Goal: Find specific page/section: Find specific page/section

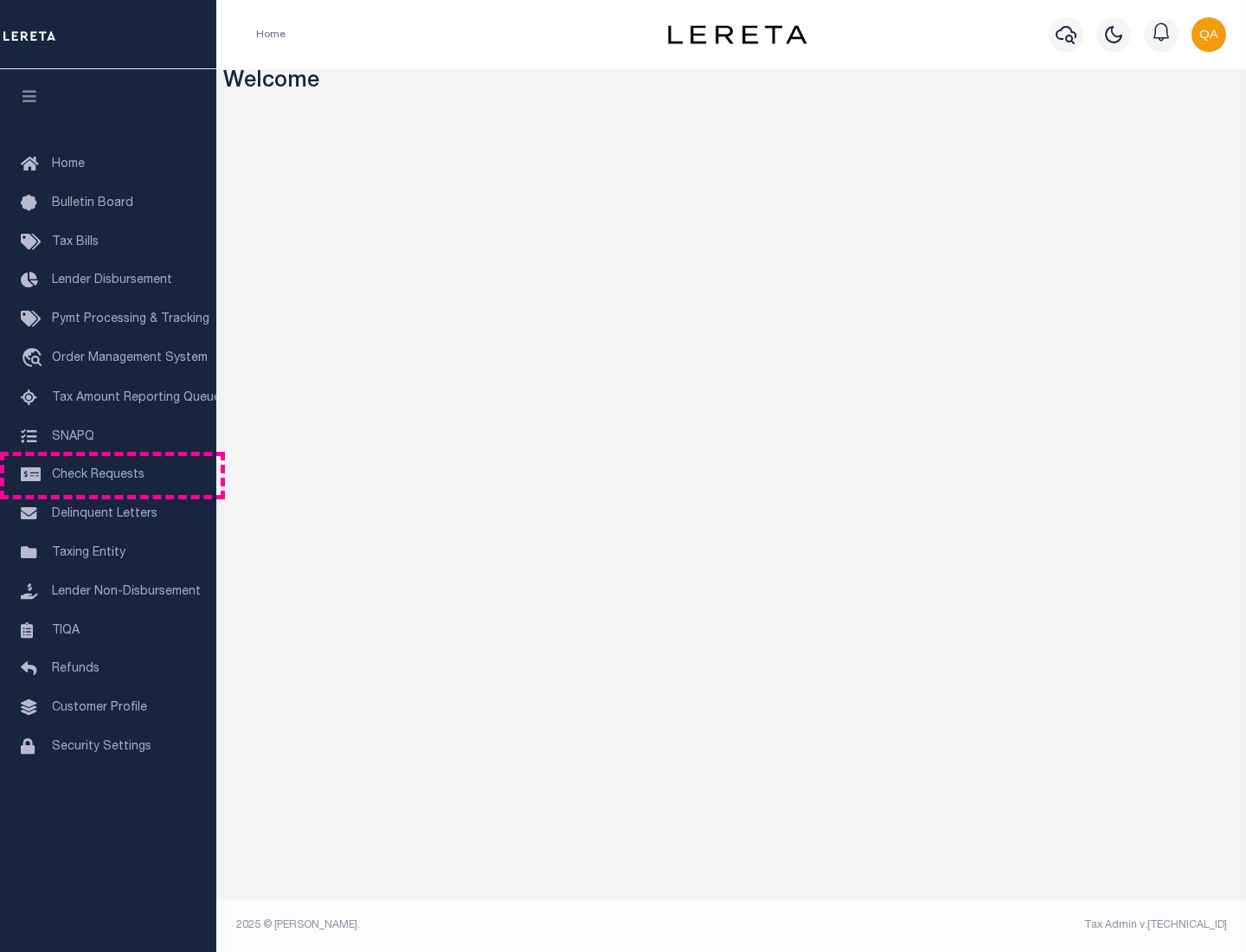
click at [108, 475] on span "Check Requests" at bounding box center [99, 474] width 93 height 12
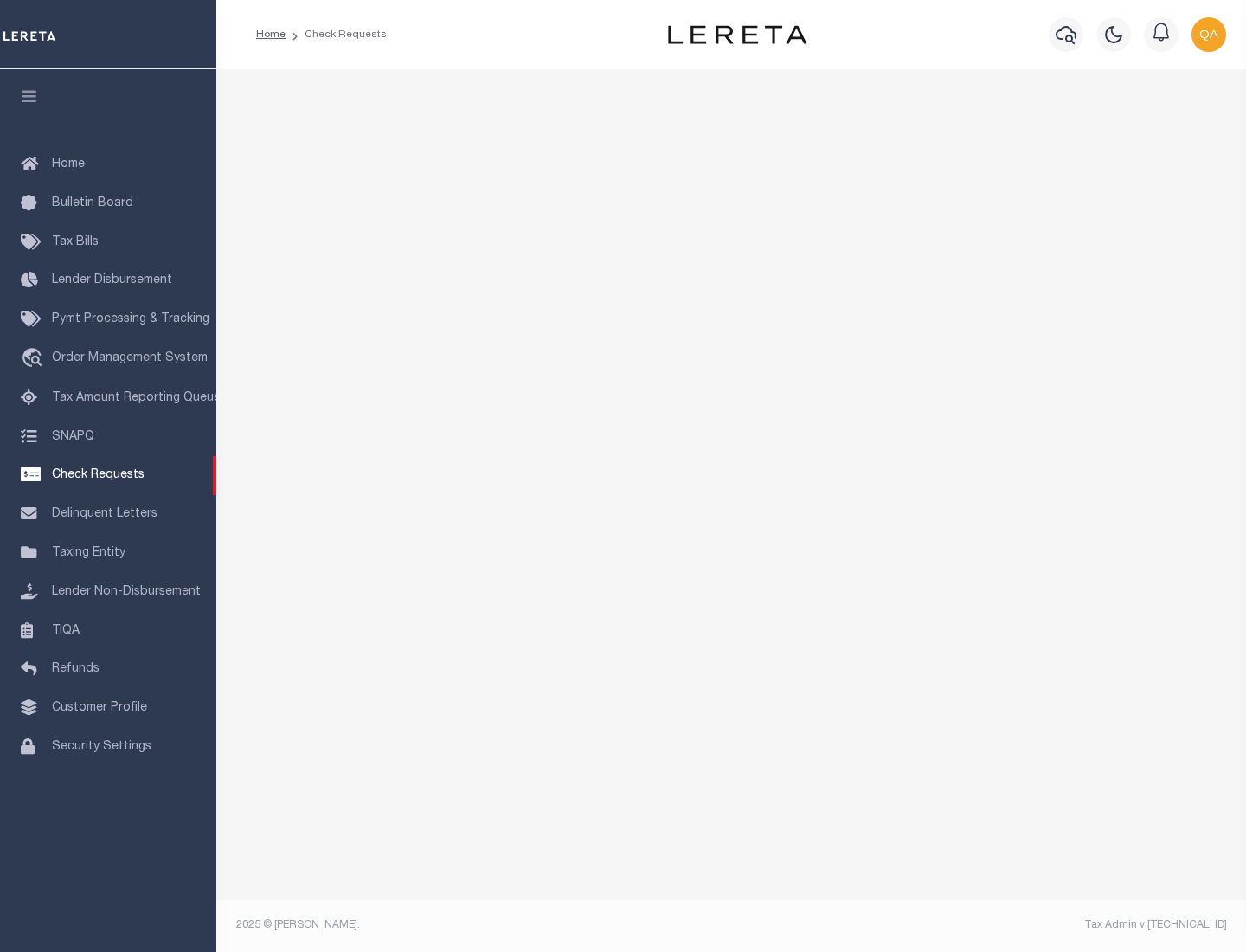
select select "50"
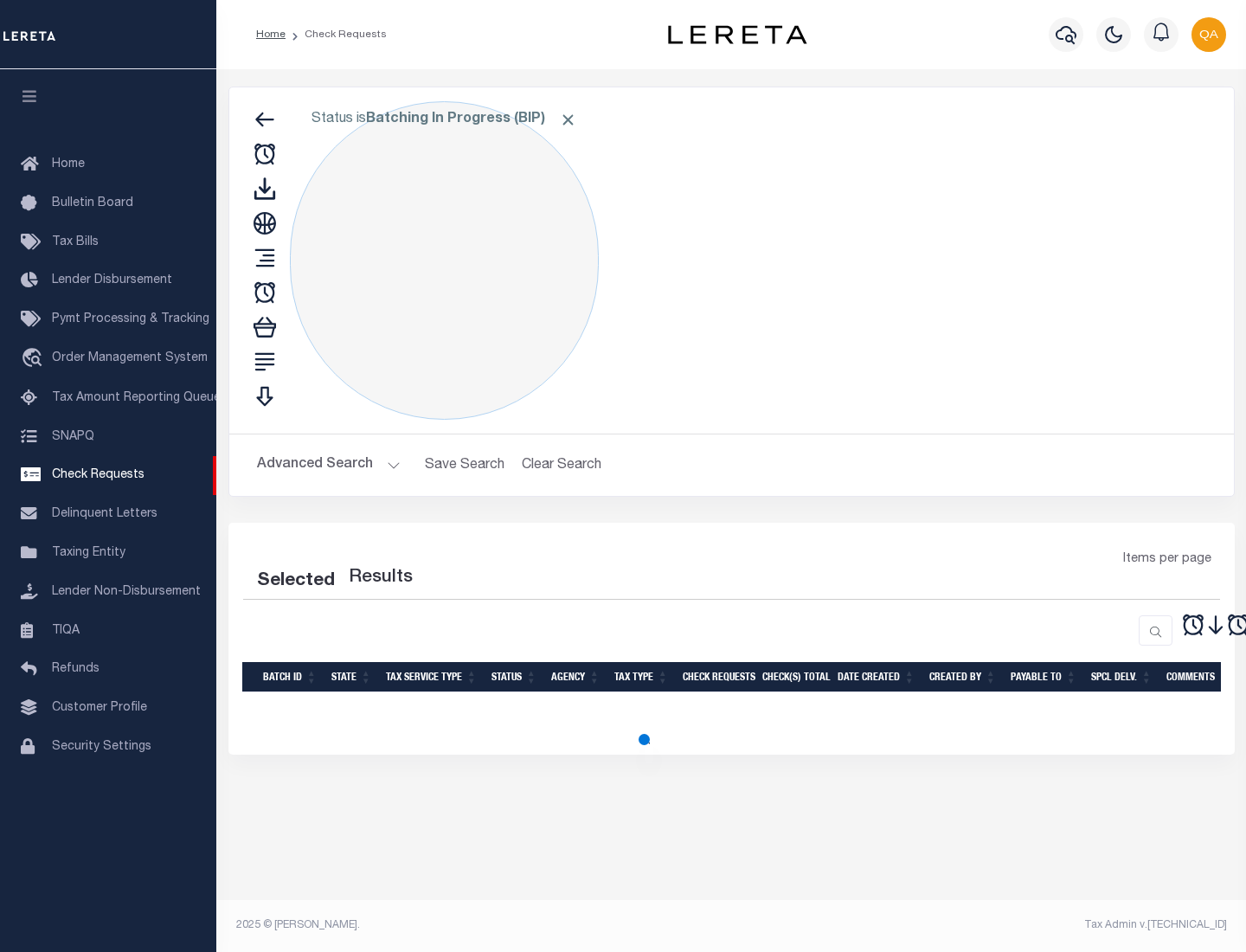
select select "50"
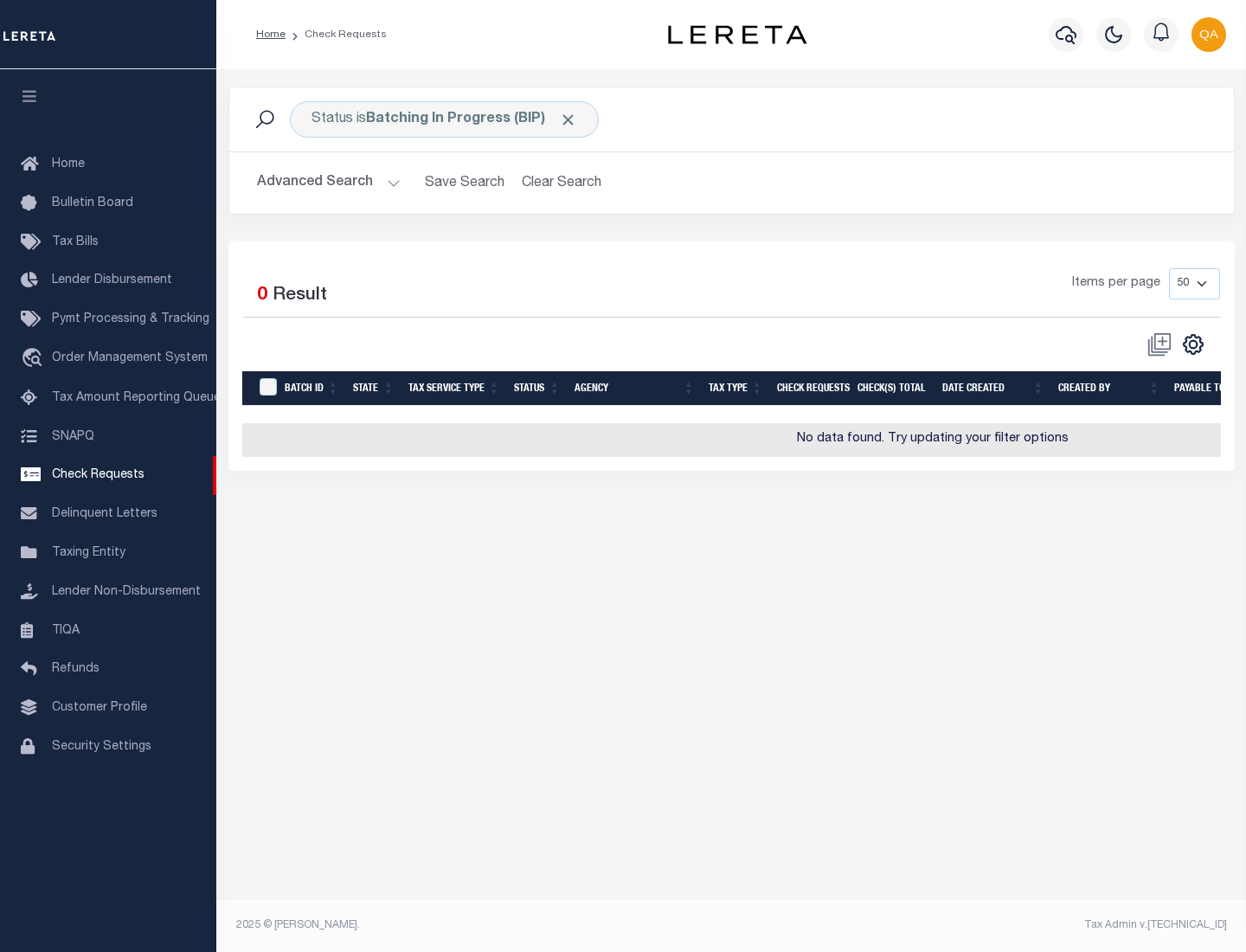
click at [568, 119] on span "Click to Remove" at bounding box center [568, 120] width 19 height 19
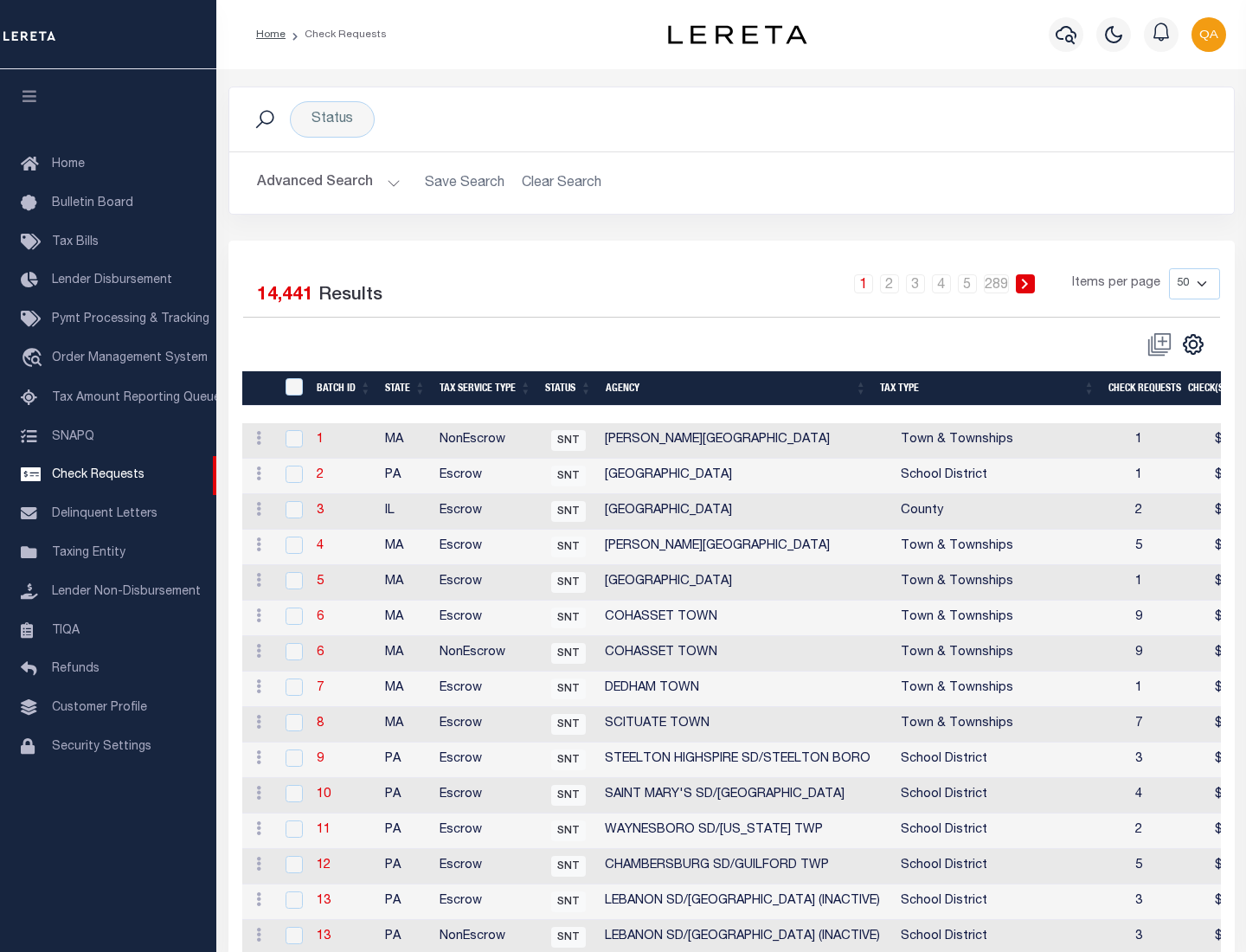
scroll to position [834, 0]
